Goal: Information Seeking & Learning: Learn about a topic

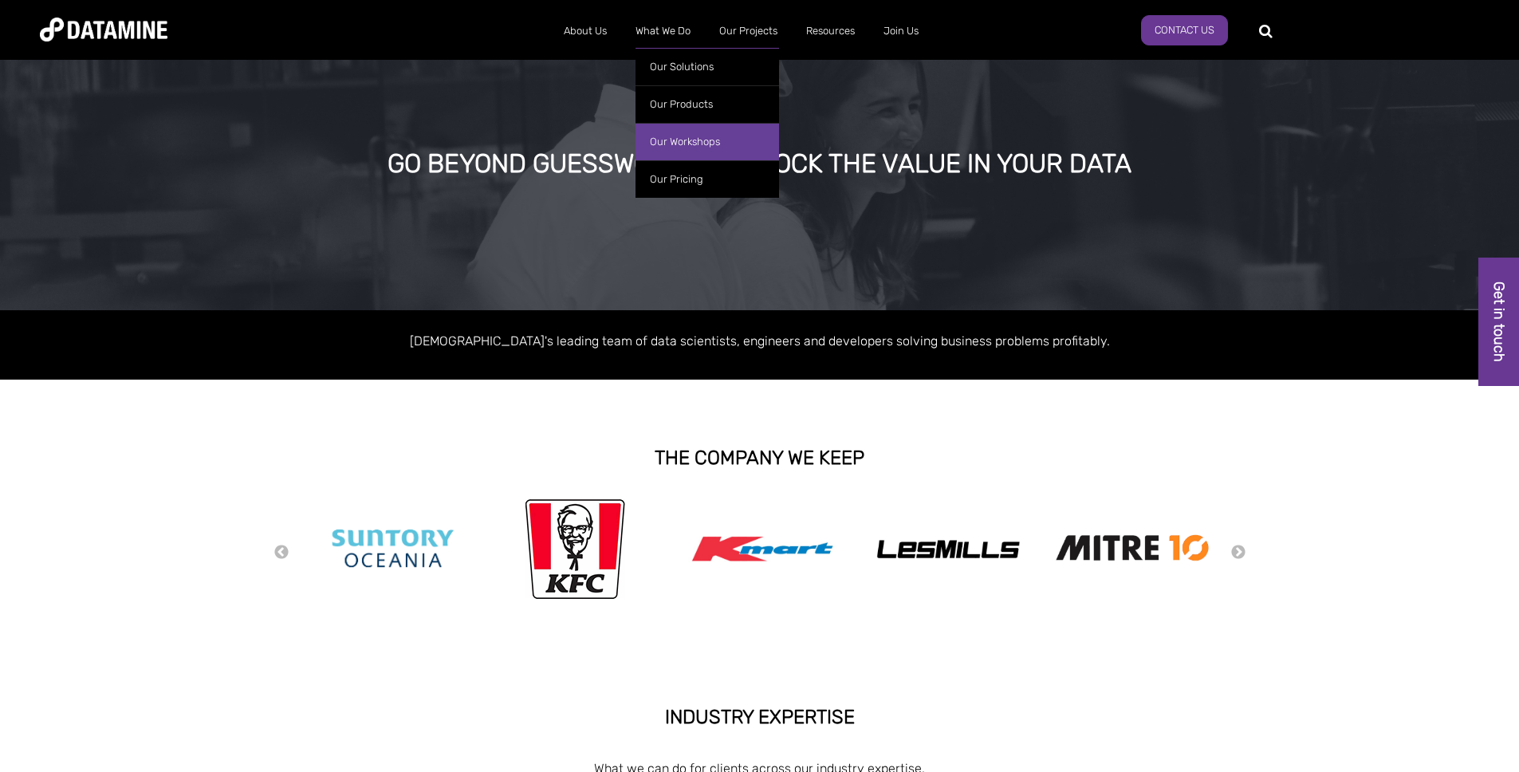
scroll to position [24, 0]
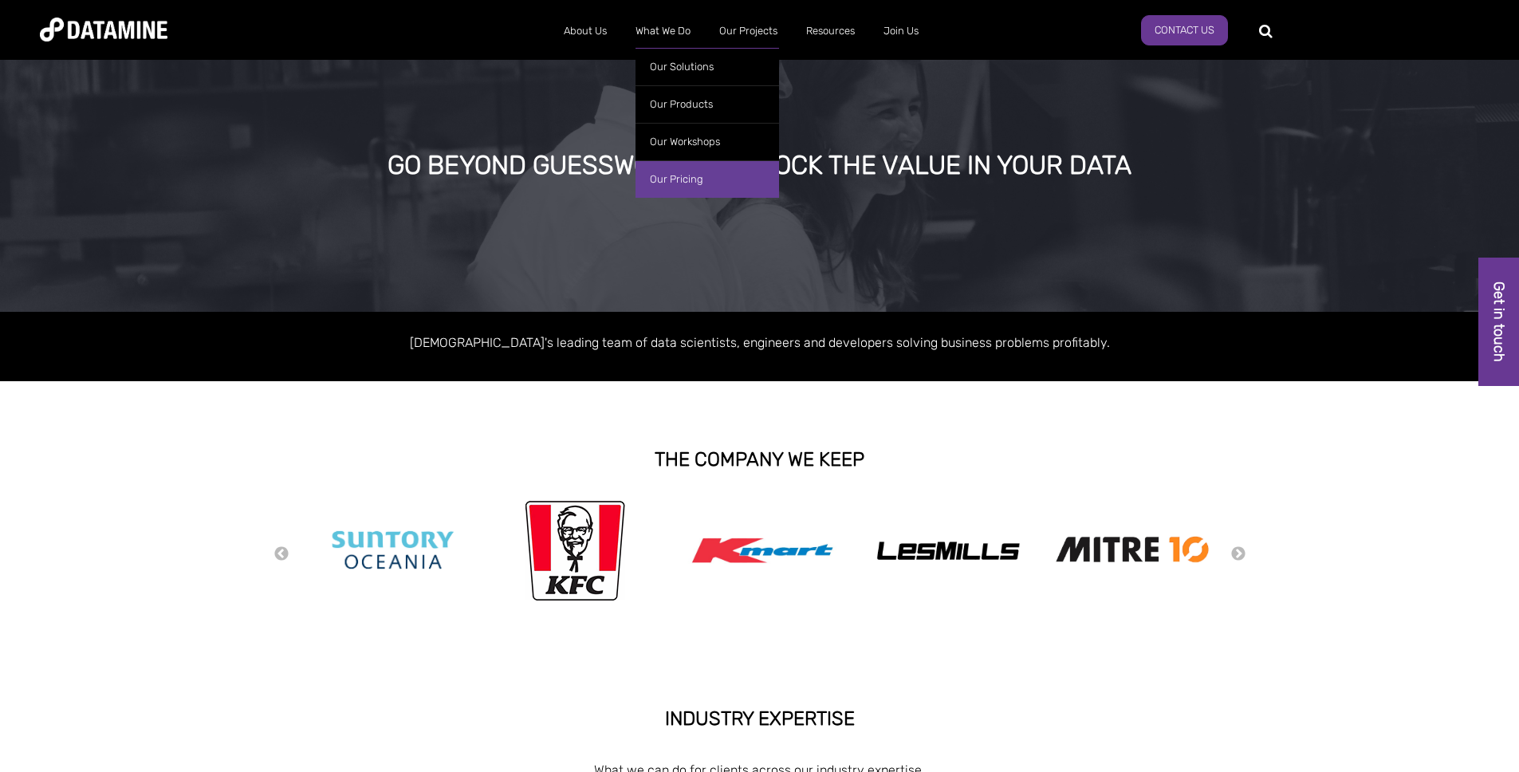
click at [690, 171] on link "Our Pricing" at bounding box center [706, 178] width 143 height 37
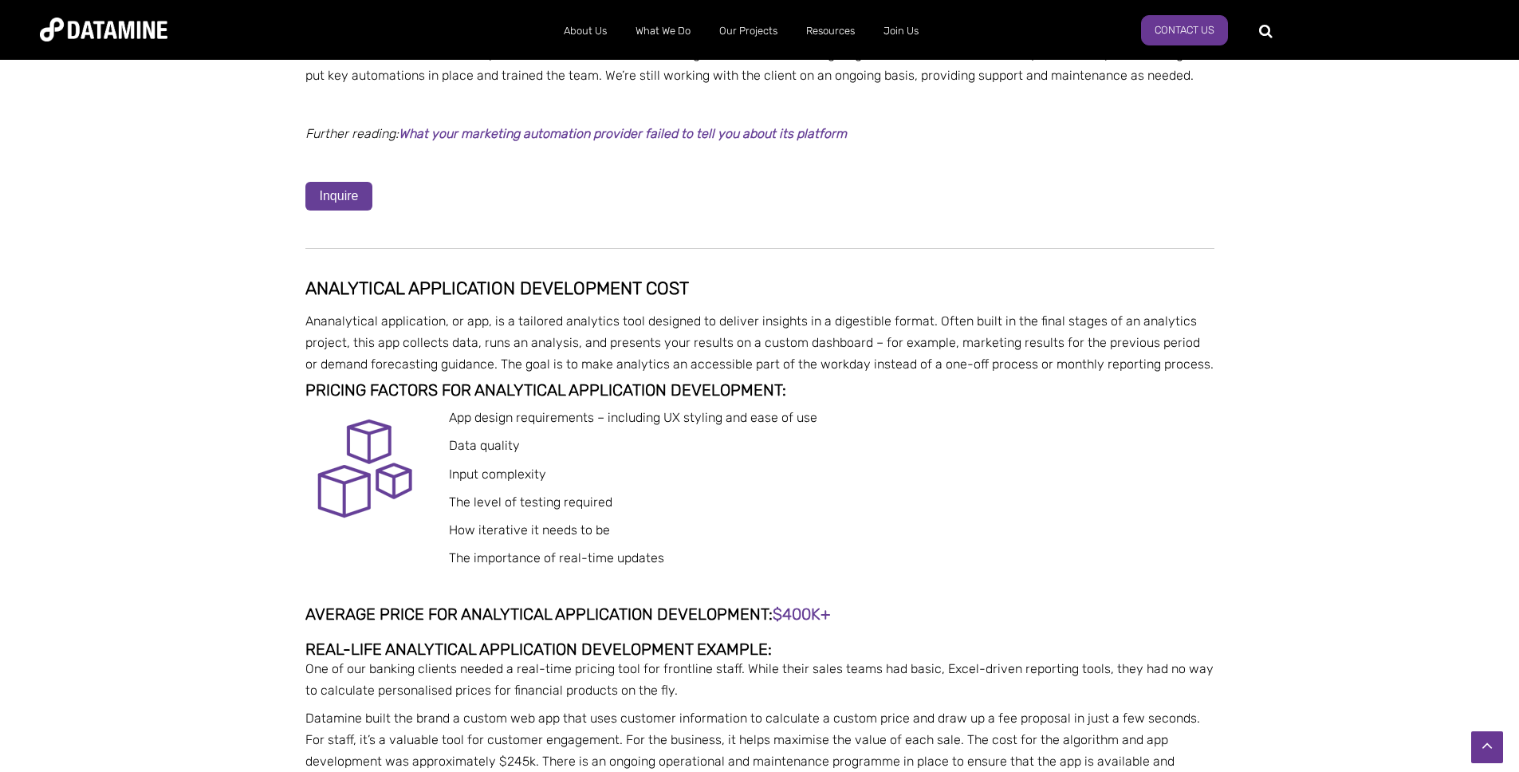
scroll to position [2642, 0]
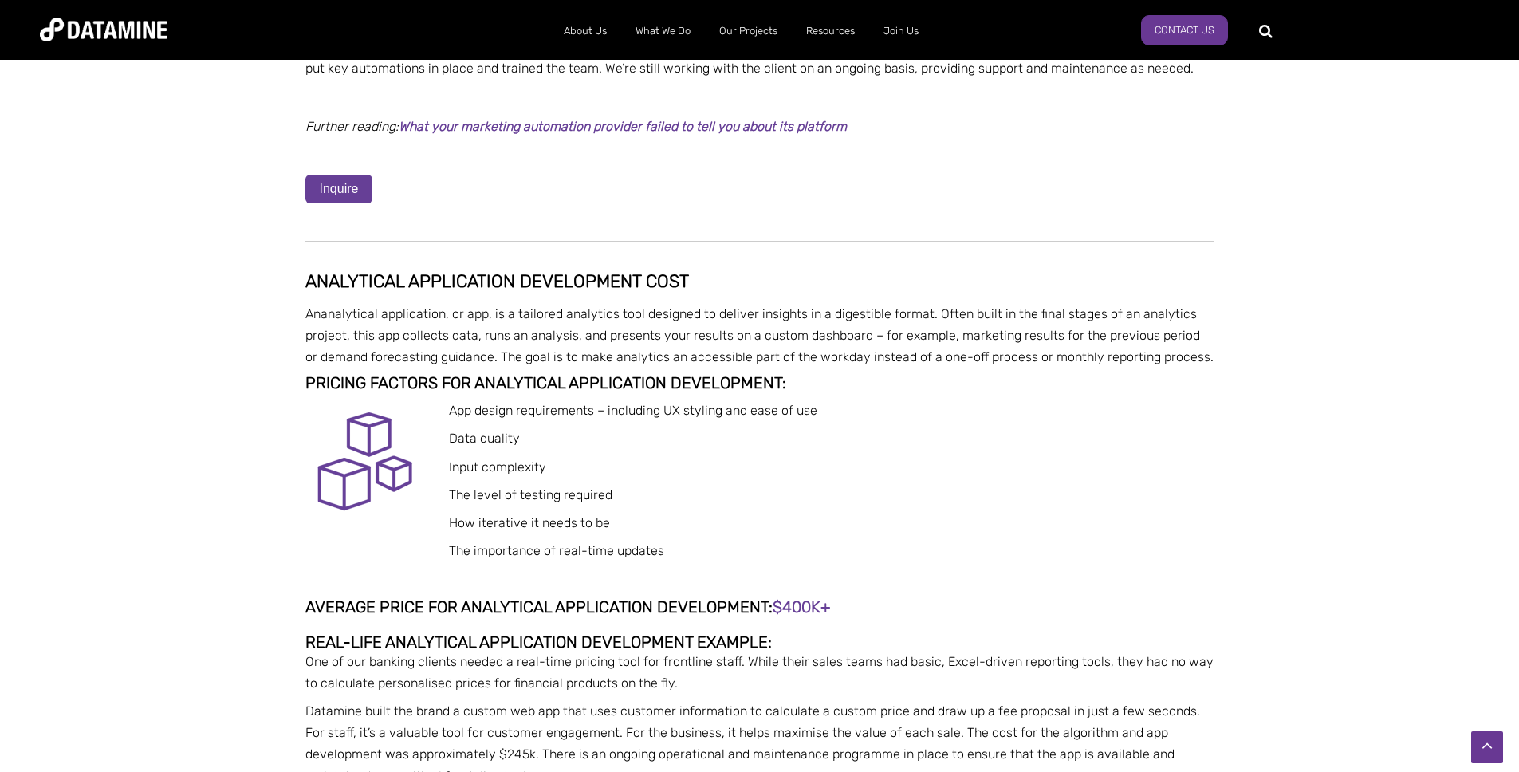
drag, startPoint x: 654, startPoint y: 573, endPoint x: 855, endPoint y: 576, distance: 200.1
click at [855, 576] on div "Disclaimer: We have over 150 differen t solutions , and a typical project usual…" at bounding box center [759, 488] width 909 height 4821
click at [871, 615] on h4 at bounding box center [759, 624] width 909 height 18
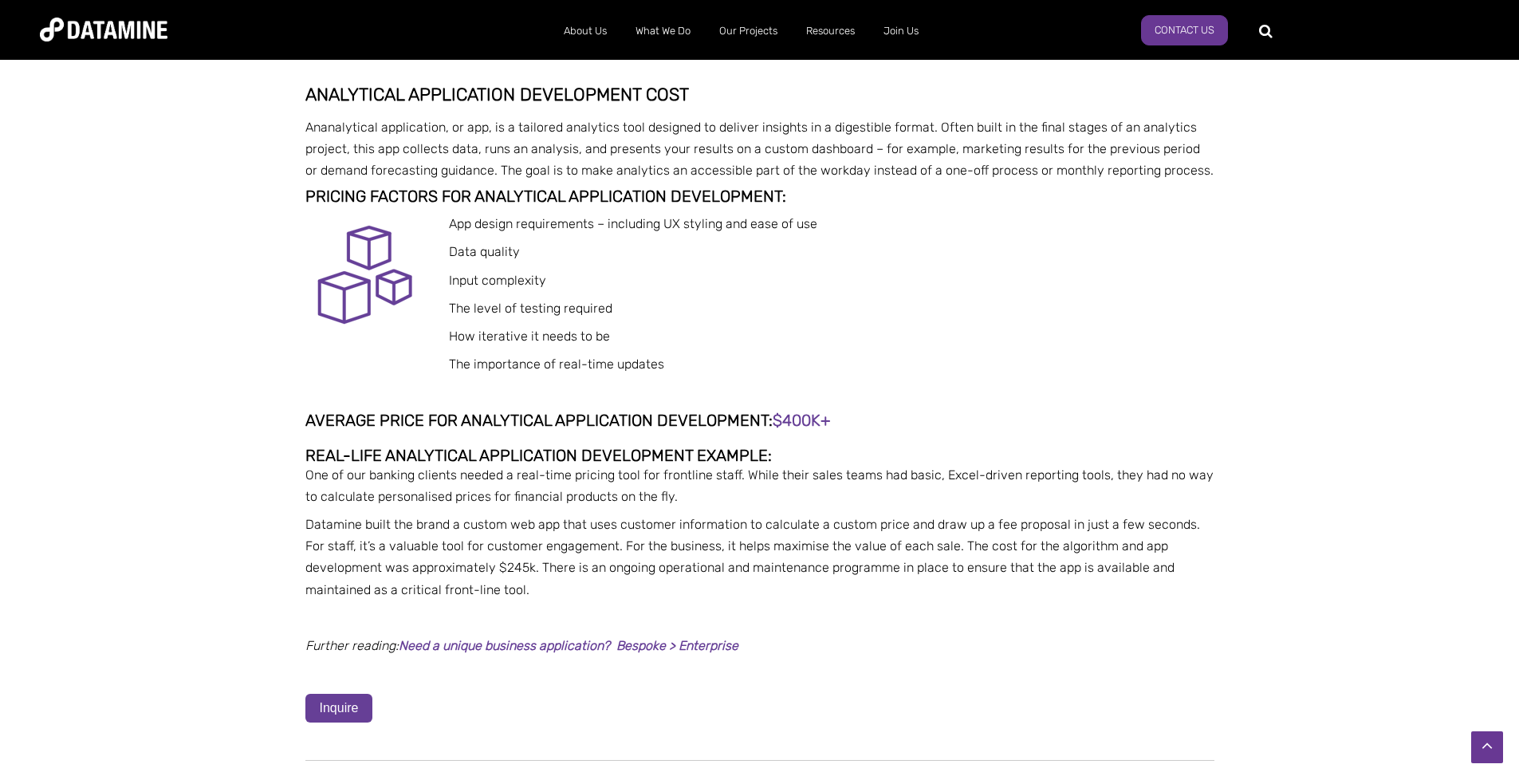
scroll to position [2825, 0]
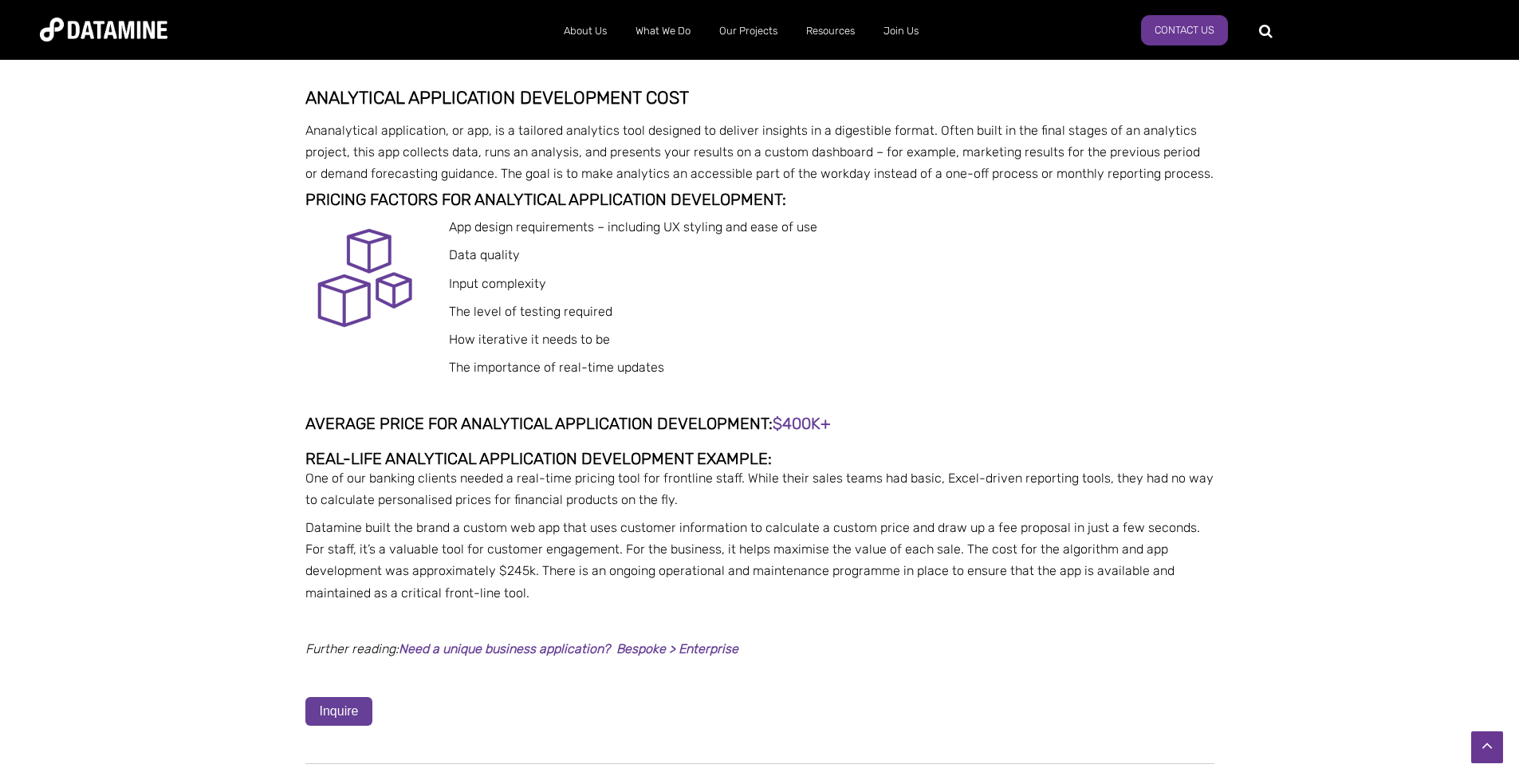
click at [804, 414] on span "$400k+" at bounding box center [801, 423] width 58 height 19
click at [908, 415] on h4 "Average price for analytical application development: $400k+" at bounding box center [759, 424] width 909 height 18
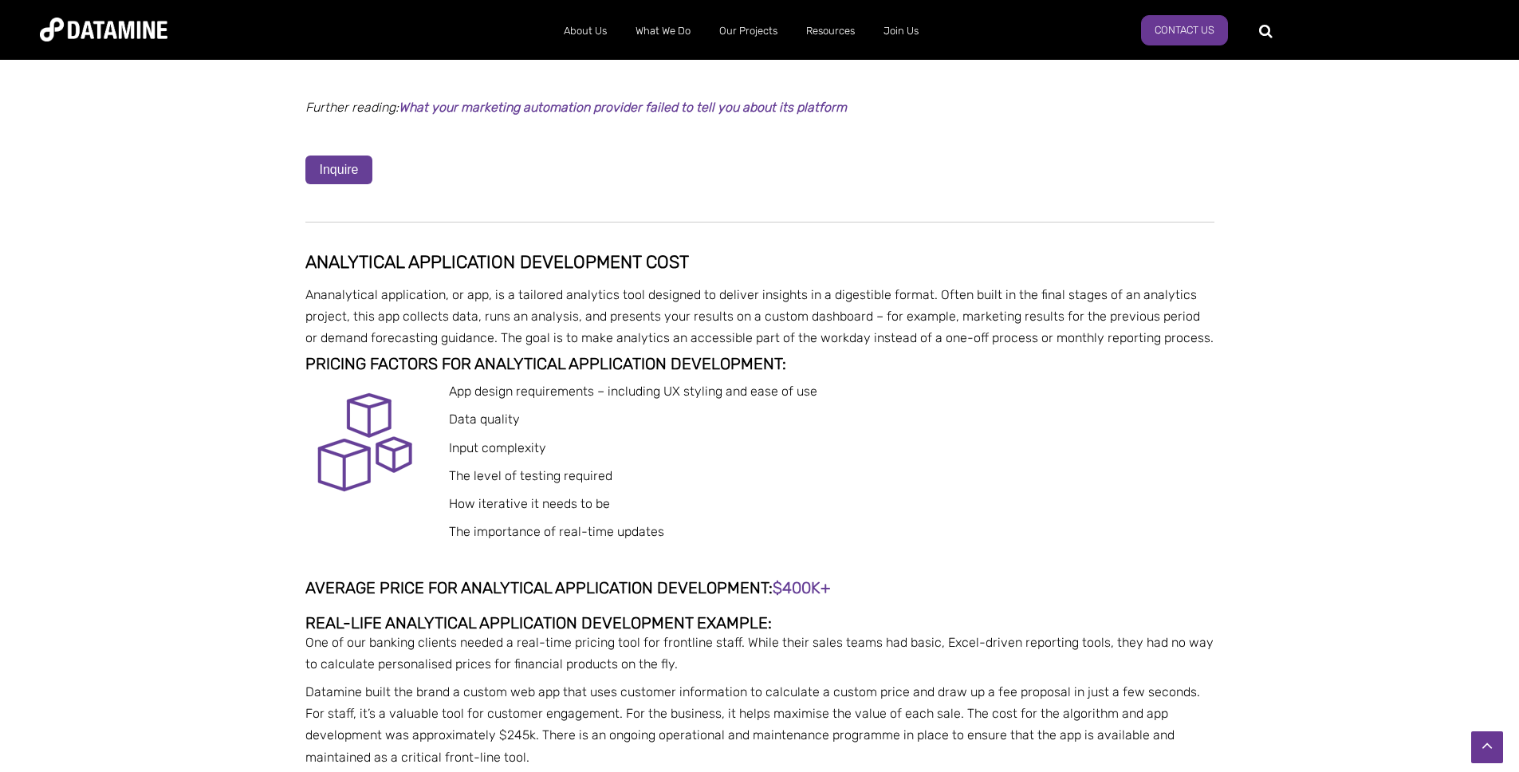
scroll to position [2677, 0]
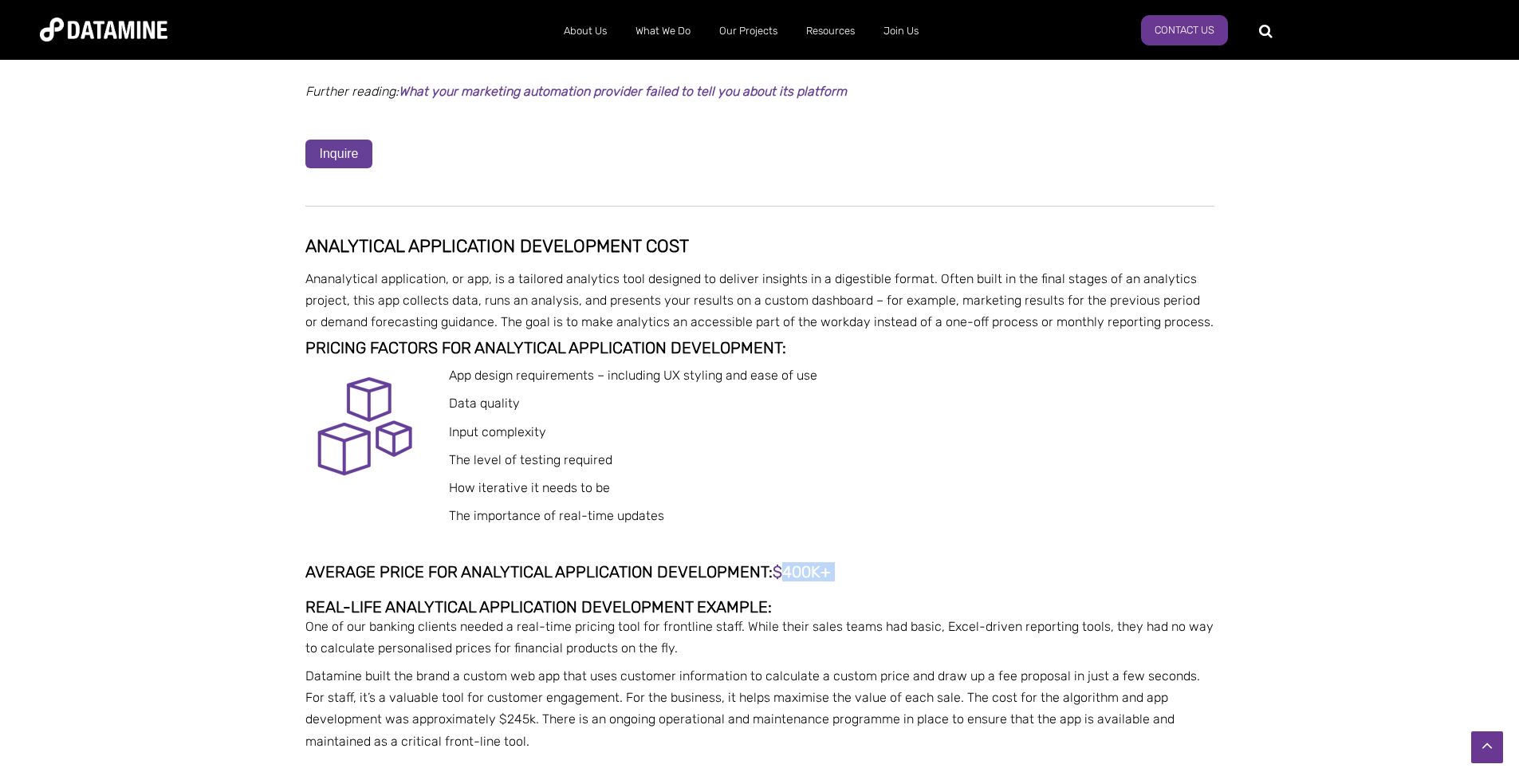
drag, startPoint x: 781, startPoint y: 547, endPoint x: 851, endPoint y: 548, distance: 70.2
click at [851, 563] on h4 "Average price for analytical application development: $400k+" at bounding box center [759, 572] width 909 height 18
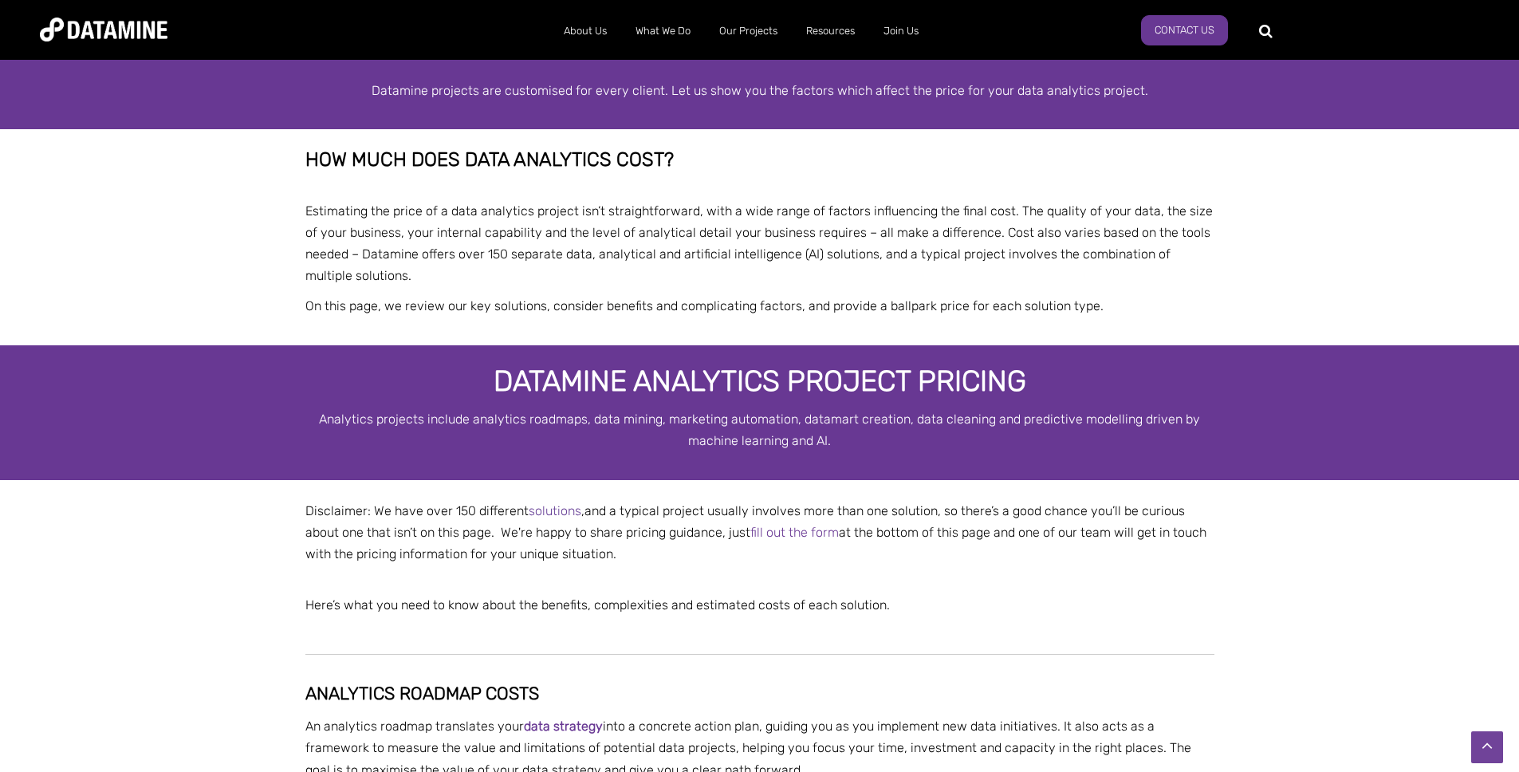
scroll to position [0, 0]
